Goal: Find specific page/section: Find specific page/section

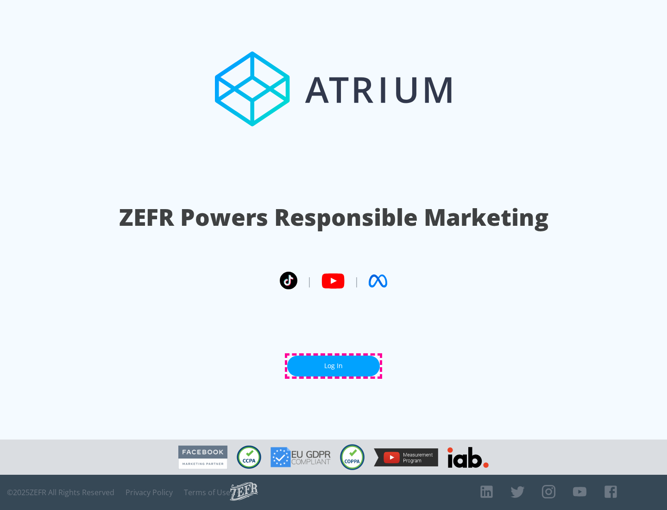
click at [334, 365] on link "Log In" at bounding box center [333, 365] width 93 height 21
